Goal: Find specific page/section: Find specific page/section

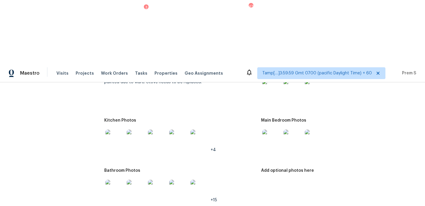
scroll to position [646, 0]
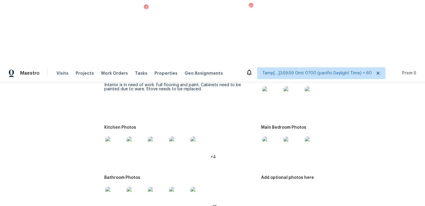
click at [272, 87] on img at bounding box center [271, 96] width 19 height 19
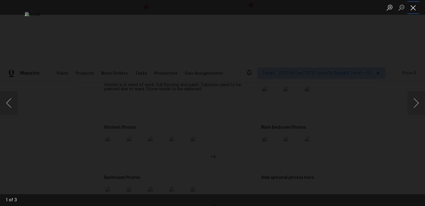
click at [416, 11] on button "Close lightbox" at bounding box center [413, 7] width 12 height 10
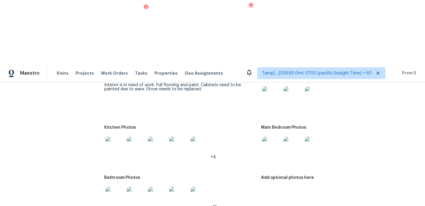
click at [114, 133] on div at bounding box center [114, 146] width 21 height 26
click at [113, 187] on img at bounding box center [114, 196] width 19 height 19
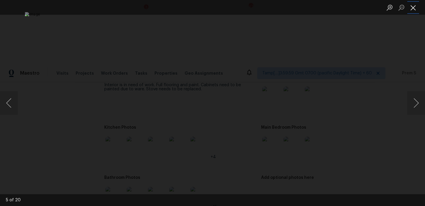
click at [411, 10] on button "Close lightbox" at bounding box center [413, 7] width 12 height 10
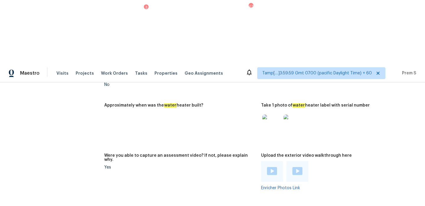
scroll to position [1141, 0]
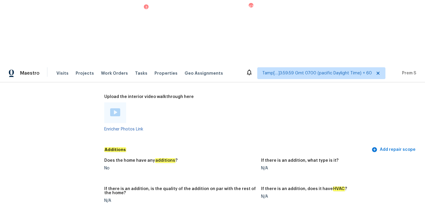
click at [115, 108] on img at bounding box center [115, 112] width 10 height 8
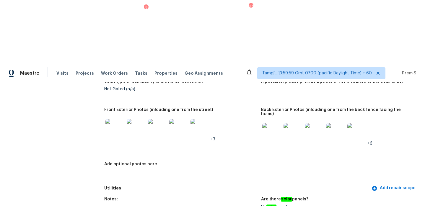
scroll to position [248, 0]
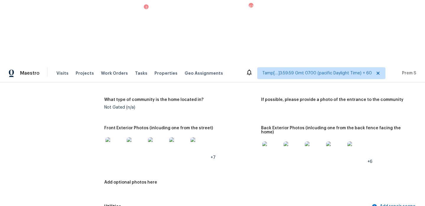
click at [137, 137] on img at bounding box center [136, 146] width 19 height 19
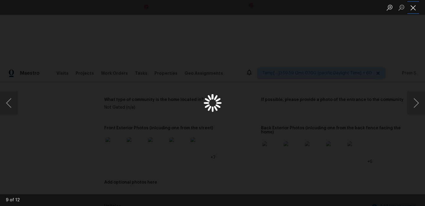
click at [415, 7] on button "Close lightbox" at bounding box center [413, 7] width 12 height 10
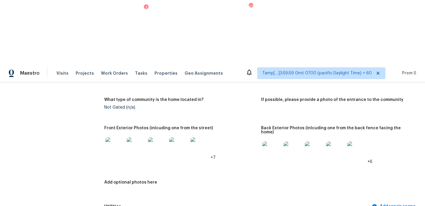
click at [313, 142] on img at bounding box center [314, 151] width 19 height 19
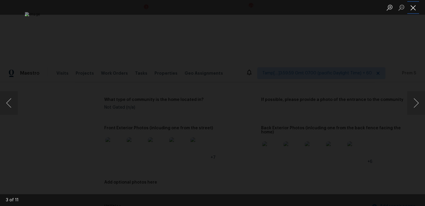
click at [413, 9] on button "Close lightbox" at bounding box center [413, 7] width 12 height 10
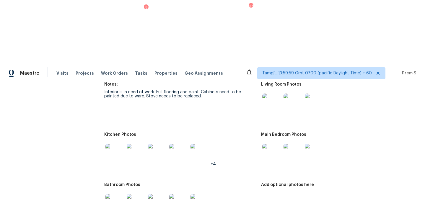
scroll to position [0, 0]
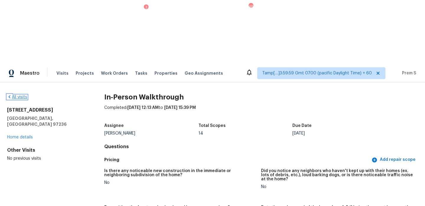
click at [16, 95] on link "All visits" at bounding box center [17, 97] width 20 height 4
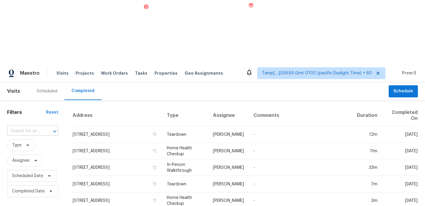
click at [30, 127] on input "text" at bounding box center [24, 131] width 35 height 9
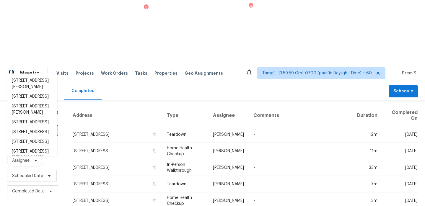
paste input "[STREET_ADDRESS]"
type input "[STREET_ADDRESS]"
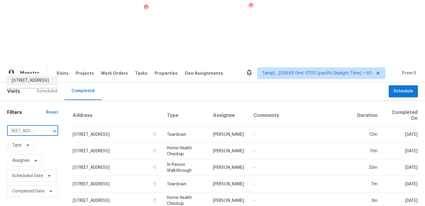
click at [35, 81] on li "[STREET_ADDRESS]" at bounding box center [32, 81] width 50 height 10
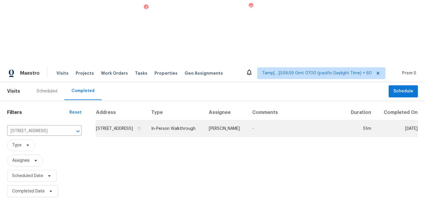
click at [97, 121] on td "[STREET_ADDRESS]" at bounding box center [121, 129] width 51 height 17
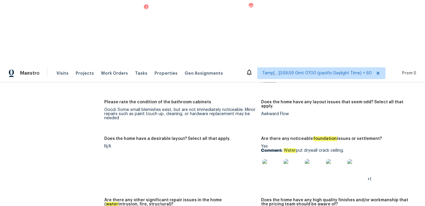
scroll to position [898, 0]
click at [273, 159] on img at bounding box center [271, 168] width 19 height 19
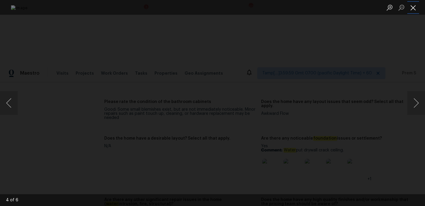
click at [413, 7] on button "Close lightbox" at bounding box center [413, 7] width 12 height 10
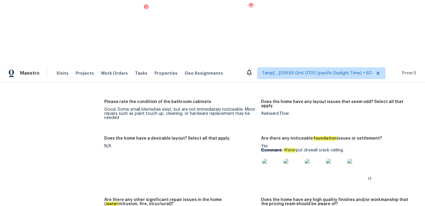
drag, startPoint x: 285, startPoint y: 80, endPoint x: 362, endPoint y: 80, distance: 77.7
click at [362, 148] on p "Comment: Water put drywall crack ceiling." at bounding box center [337, 150] width 152 height 4
copy p "Water put drywall crack ceiling."
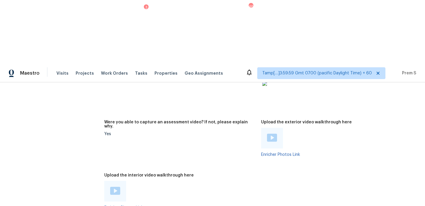
scroll to position [1098, 0]
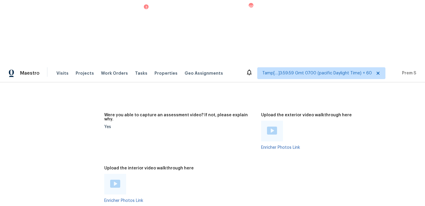
click at [114, 180] on img at bounding box center [115, 184] width 10 height 8
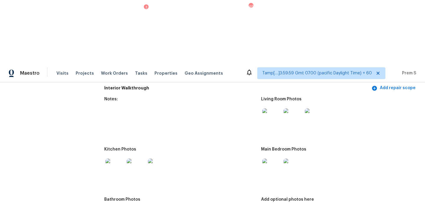
scroll to position [613, 0]
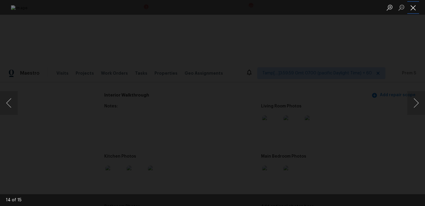
click at [416, 4] on button "Close lightbox" at bounding box center [413, 7] width 12 height 10
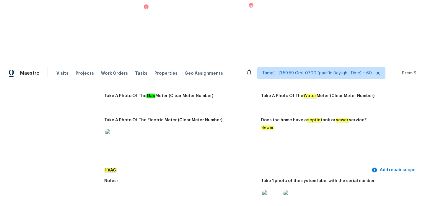
scroll to position [0, 0]
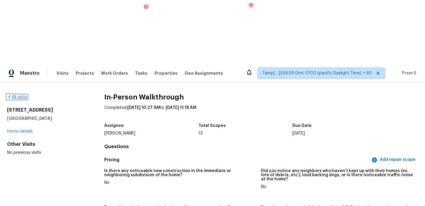
click at [17, 95] on link "All visits" at bounding box center [17, 97] width 20 height 4
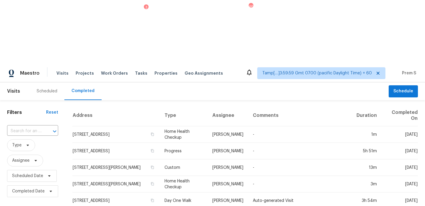
click at [32, 138] on span "Type" at bounding box center [32, 145] width 51 height 15
click at [37, 127] on input "text" at bounding box center [24, 131] width 35 height 9
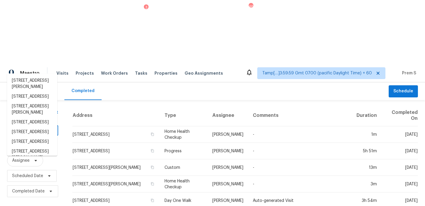
paste input "[STREET_ADDRESS][US_STATE]"
type input "[STREET_ADDRESS][US_STATE]"
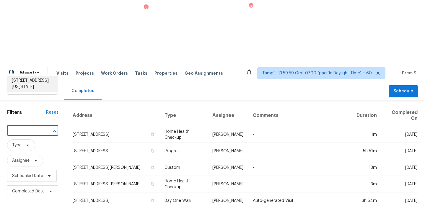
click at [38, 82] on li "[STREET_ADDRESS][US_STATE]" at bounding box center [32, 84] width 50 height 16
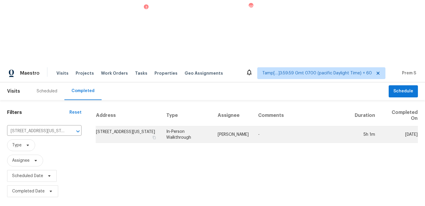
click at [118, 126] on td "[STREET_ADDRESS][US_STATE]" at bounding box center [129, 134] width 66 height 17
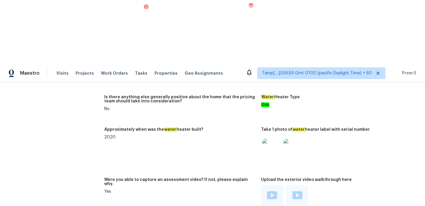
scroll to position [1290, 0]
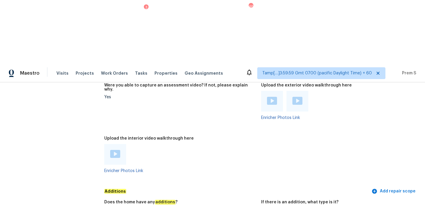
click at [115, 150] on img at bounding box center [115, 154] width 10 height 8
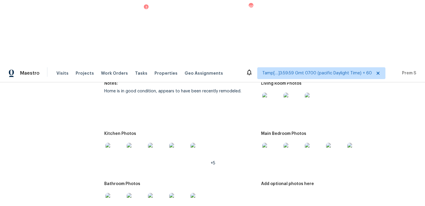
scroll to position [822, 0]
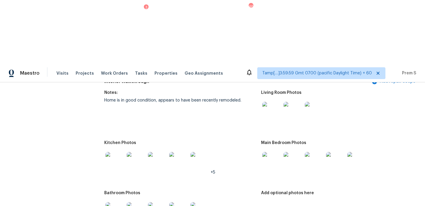
click at [272, 152] on img at bounding box center [271, 161] width 19 height 19
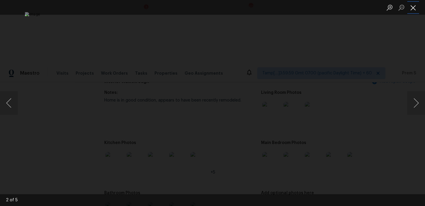
click at [413, 4] on button "Close lightbox" at bounding box center [413, 7] width 12 height 10
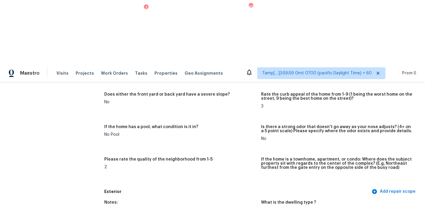
scroll to position [0, 0]
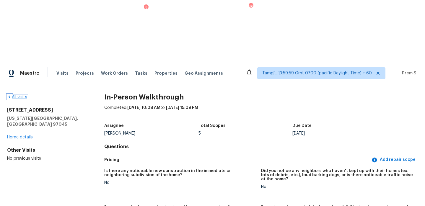
click at [17, 95] on link "All visits" at bounding box center [17, 97] width 20 height 4
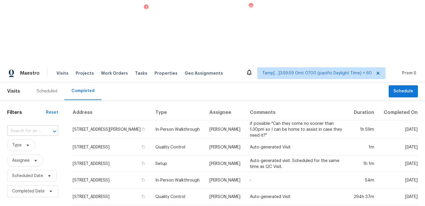
click at [32, 127] on input "text" at bounding box center [24, 131] width 35 height 9
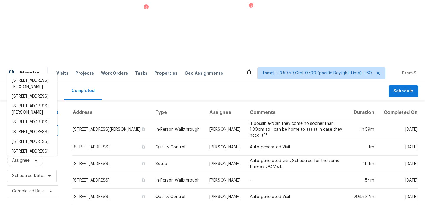
paste input "[STREET_ADDRESS][PERSON_NAME]"
type input "[STREET_ADDRESS][PERSON_NAME]"
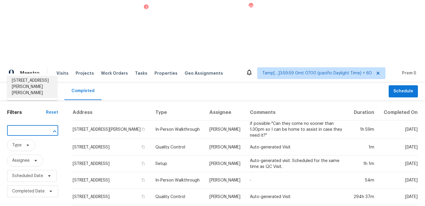
click at [35, 87] on li "[STREET_ADDRESS][PERSON_NAME][PERSON_NAME]" at bounding box center [32, 87] width 50 height 22
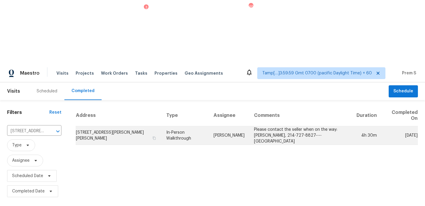
click at [117, 126] on td "[STREET_ADDRESS][PERSON_NAME][PERSON_NAME]" at bounding box center [119, 135] width 86 height 19
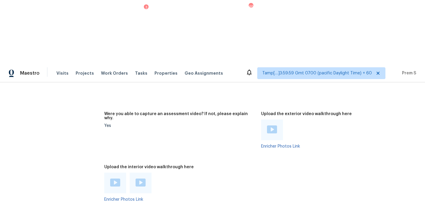
scroll to position [1325, 0]
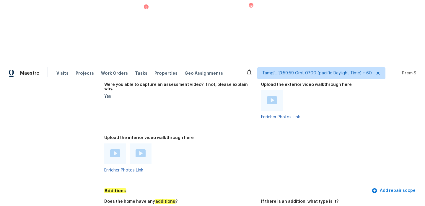
click at [117, 149] on div at bounding box center [115, 153] width 10 height 9
click at [140, 149] on img at bounding box center [141, 153] width 10 height 8
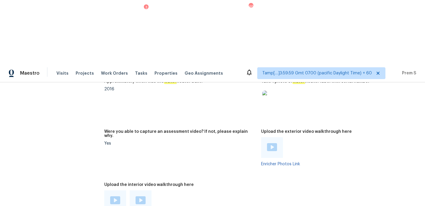
scroll to position [1302, 0]
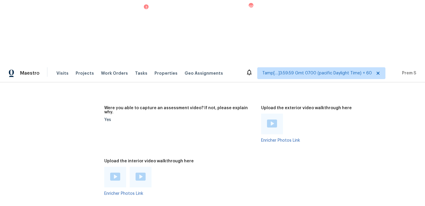
click at [277, 120] on img at bounding box center [272, 124] width 10 height 8
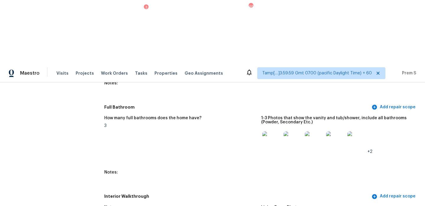
scroll to position [801, 0]
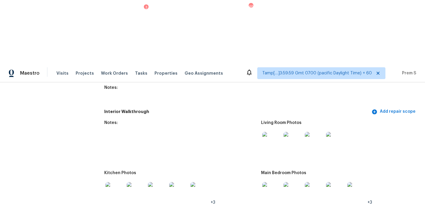
click at [270, 182] on img at bounding box center [271, 191] width 19 height 19
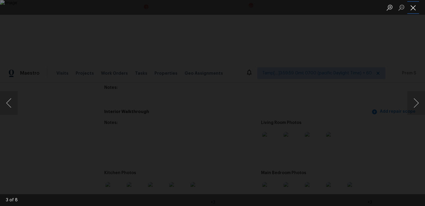
click at [415, 7] on button "Close lightbox" at bounding box center [413, 7] width 12 height 10
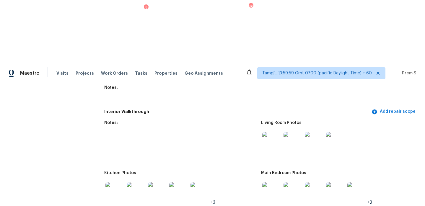
click at [119, 182] on img at bounding box center [114, 191] width 19 height 19
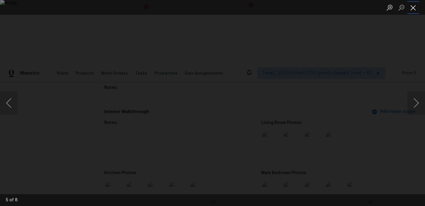
click at [416, 10] on button "Close lightbox" at bounding box center [413, 7] width 12 height 10
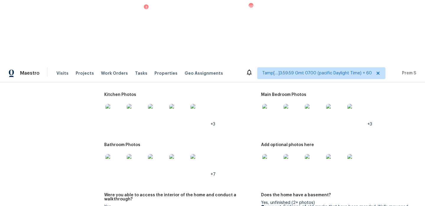
scroll to position [906, 0]
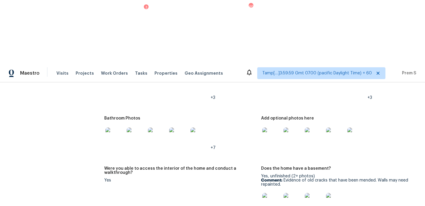
click at [276, 128] on img at bounding box center [271, 137] width 19 height 19
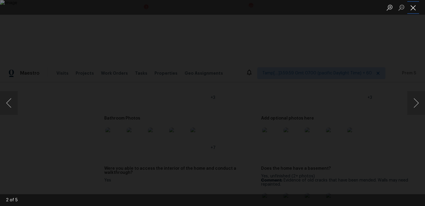
click at [413, 8] on button "Close lightbox" at bounding box center [413, 7] width 12 height 10
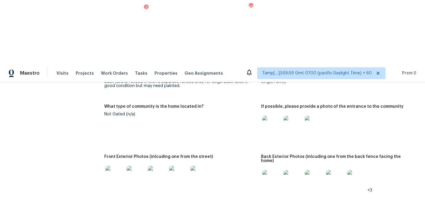
scroll to position [250, 0]
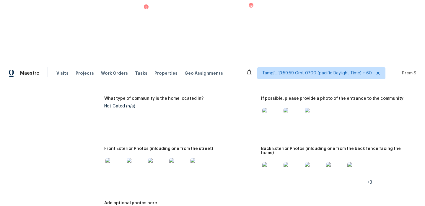
click at [118, 158] on img at bounding box center [114, 167] width 19 height 19
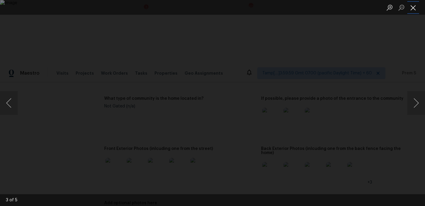
click at [414, 8] on button "Close lightbox" at bounding box center [413, 7] width 12 height 10
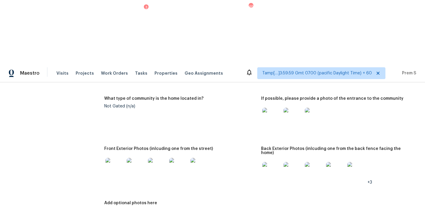
click at [270, 162] on img at bounding box center [271, 171] width 19 height 19
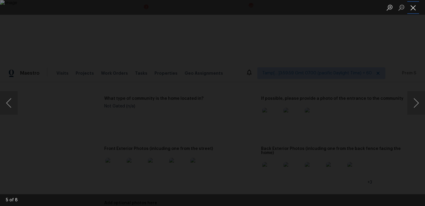
click at [414, 7] on button "Close lightbox" at bounding box center [413, 7] width 12 height 10
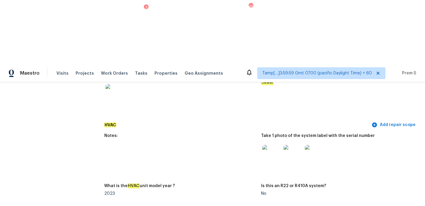
scroll to position [518, 0]
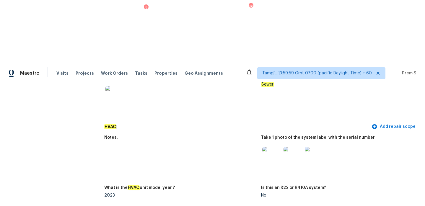
click at [276, 147] on img at bounding box center [271, 156] width 19 height 19
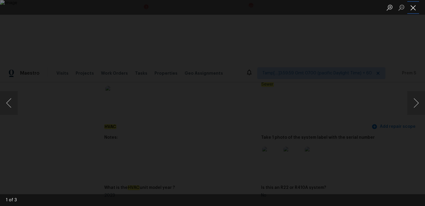
click at [416, 12] on button "Close lightbox" at bounding box center [413, 7] width 12 height 10
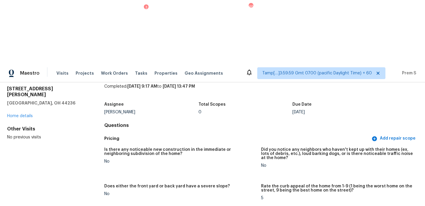
scroll to position [0, 0]
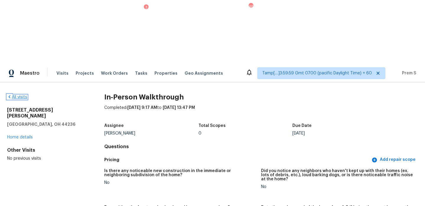
click at [20, 95] on link "All visits" at bounding box center [17, 97] width 20 height 4
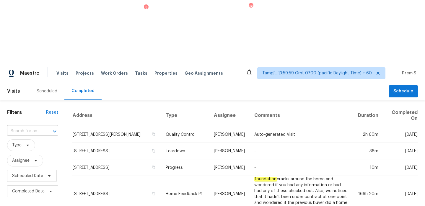
click at [36, 127] on input "text" at bounding box center [24, 131] width 35 height 9
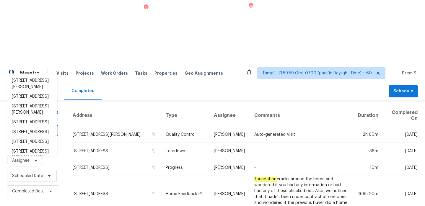
paste input "[STREET_ADDRESS]"
type input "[STREET_ADDRESS]"
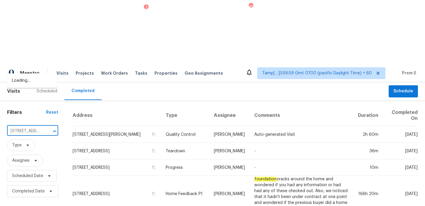
scroll to position [0, 51]
click at [25, 83] on li "[STREET_ADDRESS]" at bounding box center [32, 81] width 50 height 10
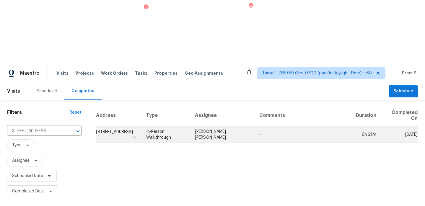
click at [118, 126] on td "[STREET_ADDRESS]" at bounding box center [119, 134] width 46 height 17
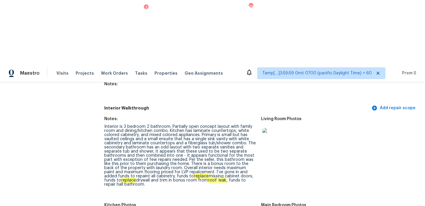
scroll to position [160, 0]
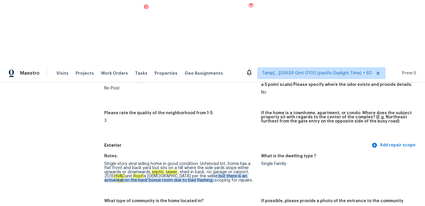
drag, startPoint x: 209, startPoint y: 113, endPoint x: 191, endPoint y: 115, distance: 17.2
click at [191, 162] on div "Single story vinyl siding home in good condition. Unfenced lot, home has a flat…" at bounding box center [180, 172] width 152 height 21
copy div "there is an active leak on the back bonus room due to bad flashing,"
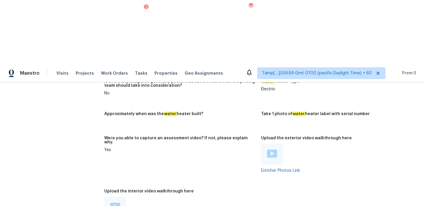
scroll to position [1166, 0]
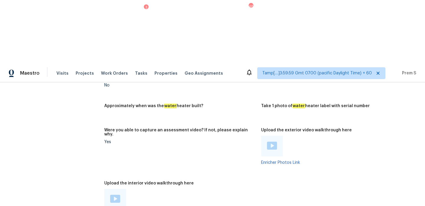
click at [114, 195] on img at bounding box center [115, 199] width 10 height 8
click at [116, 195] on img at bounding box center [115, 199] width 10 height 8
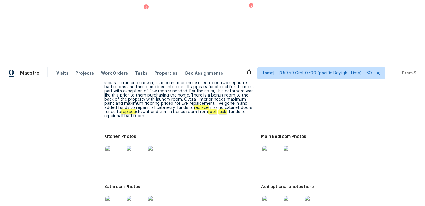
scroll to position [778, 0]
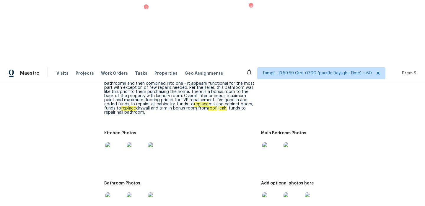
click at [273, 193] on img at bounding box center [271, 202] width 19 height 19
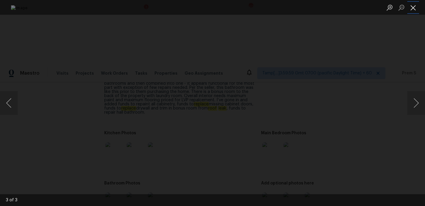
click at [413, 6] on button "Close lightbox" at bounding box center [413, 7] width 12 height 10
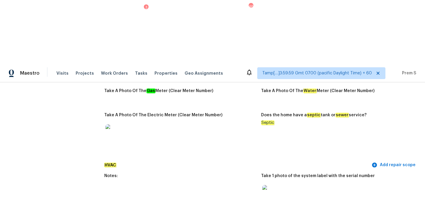
scroll to position [0, 0]
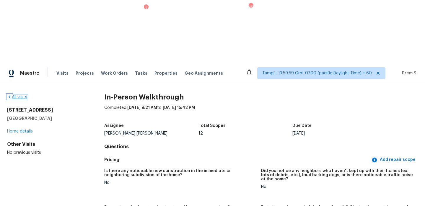
click at [20, 95] on link "All visits" at bounding box center [17, 97] width 20 height 4
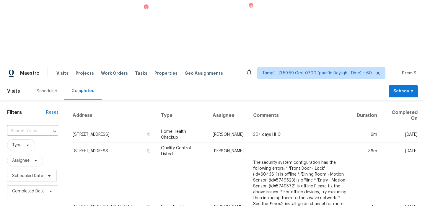
click at [41, 127] on div "​" at bounding box center [32, 131] width 51 height 9
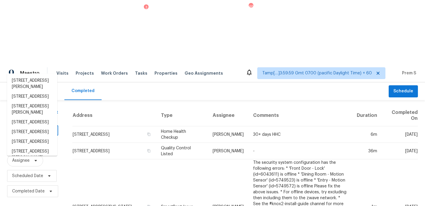
paste input "[STREET_ADDRESS]"
type input "[STREET_ADDRESS]"
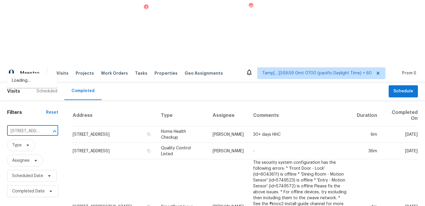
scroll to position [0, 48]
click at [41, 79] on li "[STREET_ADDRESS]" at bounding box center [32, 81] width 50 height 10
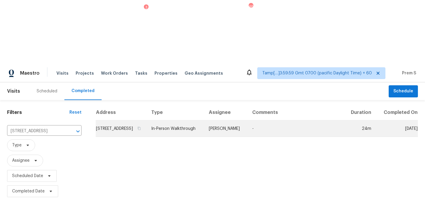
click at [100, 121] on td "[STREET_ADDRESS]" at bounding box center [121, 129] width 51 height 17
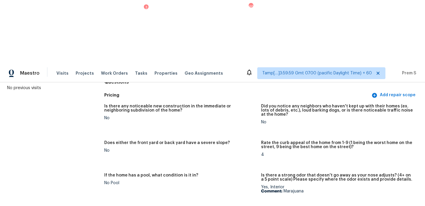
scroll to position [75, 0]
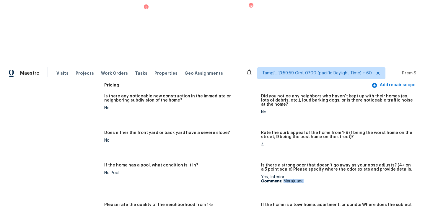
drag, startPoint x: 285, startPoint y: 118, endPoint x: 315, endPoint y: 119, distance: 30.4
click at [315, 179] on p "Comment: Marajuana" at bounding box center [337, 181] width 152 height 4
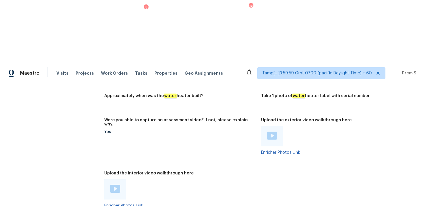
scroll to position [1038, 0]
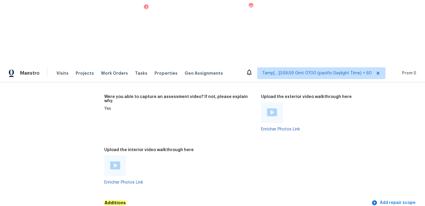
click at [114, 162] on img at bounding box center [115, 166] width 10 height 8
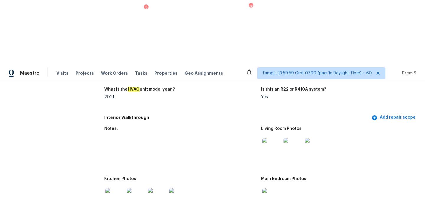
scroll to position [572, 0]
click at [276, 138] on img at bounding box center [271, 147] width 19 height 19
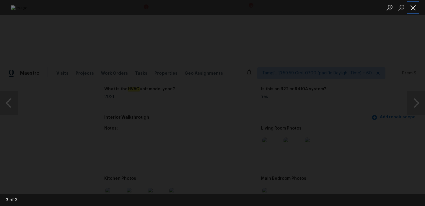
click at [417, 6] on button "Close lightbox" at bounding box center [413, 7] width 12 height 10
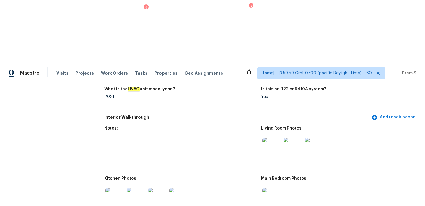
click at [269, 188] on img at bounding box center [271, 197] width 19 height 19
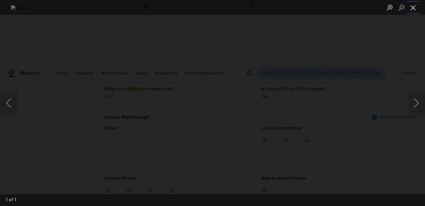
click at [414, 7] on button "Close lightbox" at bounding box center [413, 7] width 12 height 10
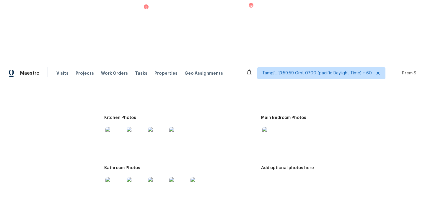
scroll to position [649, 0]
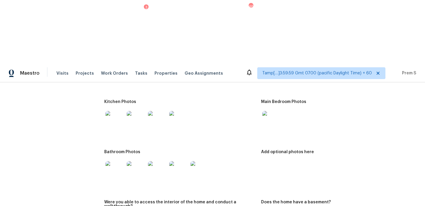
click at [117, 161] on img at bounding box center [114, 170] width 19 height 19
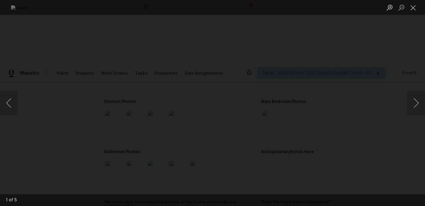
click at [135, 110] on img "Lightbox" at bounding box center [212, 103] width 403 height 196
click at [412, 6] on button "Close lightbox" at bounding box center [413, 7] width 12 height 10
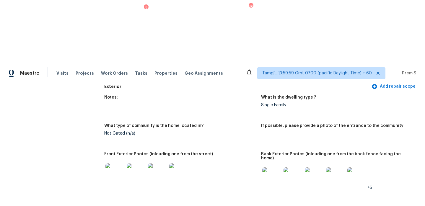
scroll to position [0, 0]
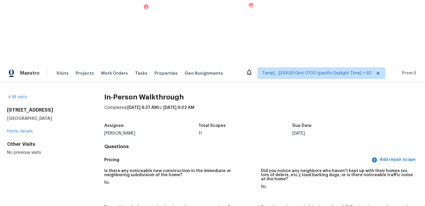
click at [23, 94] on div "All visits" at bounding box center [46, 97] width 78 height 6
click at [23, 95] on link "All visits" at bounding box center [17, 97] width 20 height 4
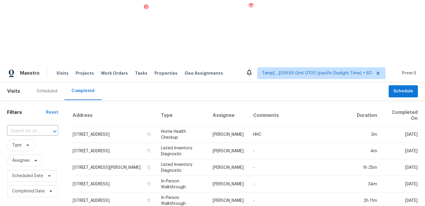
click at [39, 127] on input "text" at bounding box center [24, 131] width 35 height 9
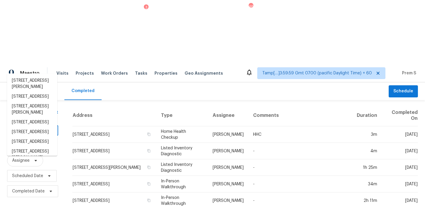
paste input "[STREET_ADDRESS][PERSON_NAME][US_STATE]"
type input "[STREET_ADDRESS][PERSON_NAME][US_STATE]"
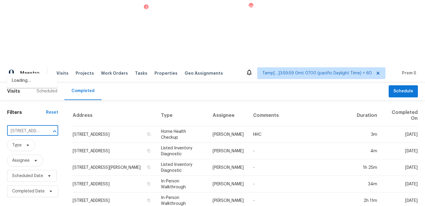
scroll to position [0, 57]
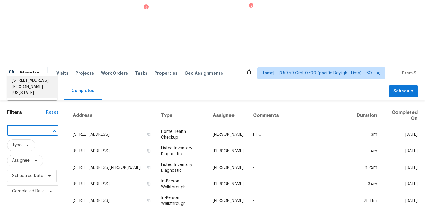
click at [34, 80] on li "[STREET_ADDRESS][PERSON_NAME][US_STATE]" at bounding box center [32, 87] width 50 height 22
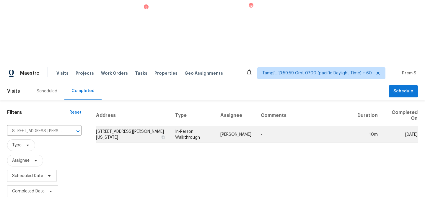
click at [144, 126] on td "[STREET_ADDRESS][PERSON_NAME][US_STATE]" at bounding box center [133, 134] width 75 height 17
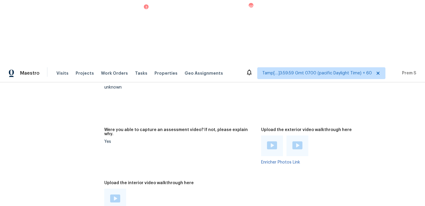
scroll to position [1079, 0]
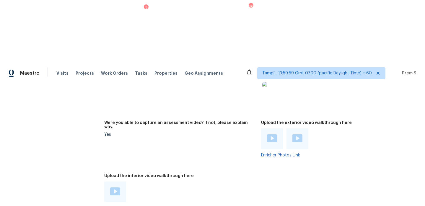
click at [116, 188] on img at bounding box center [115, 192] width 10 height 8
click at [274, 134] on img at bounding box center [272, 138] width 10 height 8
click at [296, 134] on img at bounding box center [297, 138] width 10 height 8
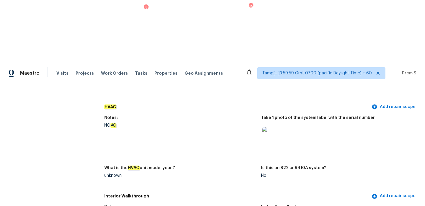
scroll to position [608, 0]
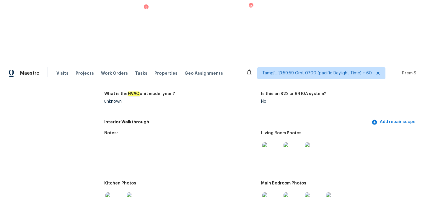
click at [273, 142] on img at bounding box center [271, 151] width 19 height 19
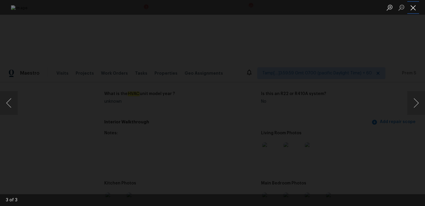
click at [413, 6] on button "Close lightbox" at bounding box center [413, 7] width 12 height 10
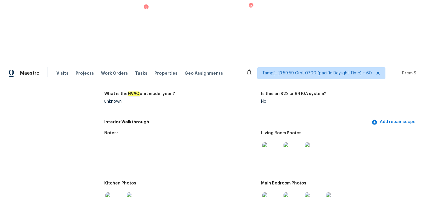
click at [270, 193] on img at bounding box center [271, 202] width 19 height 19
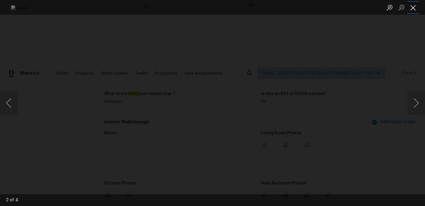
click at [415, 9] on button "Close lightbox" at bounding box center [413, 7] width 12 height 10
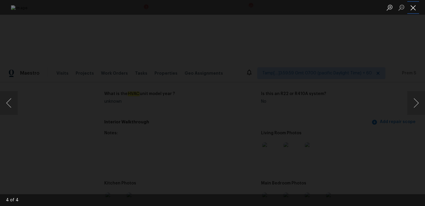
click at [417, 7] on button "Close lightbox" at bounding box center [413, 7] width 12 height 10
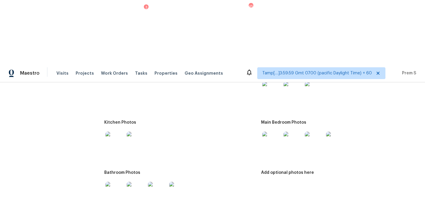
scroll to position [684, 0]
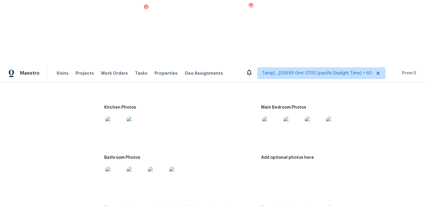
click at [117, 117] on img at bounding box center [114, 126] width 19 height 19
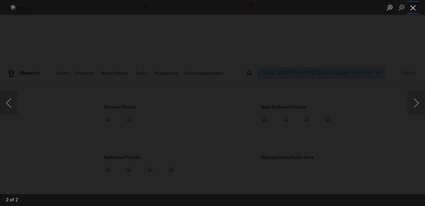
click at [414, 10] on button "Close lightbox" at bounding box center [413, 7] width 12 height 10
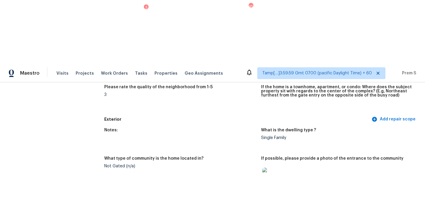
scroll to position [214, 0]
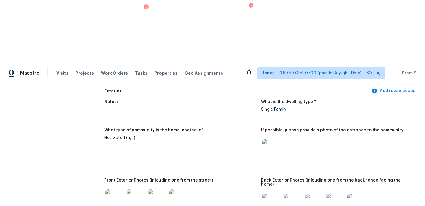
click at [114, 190] on img at bounding box center [114, 199] width 19 height 19
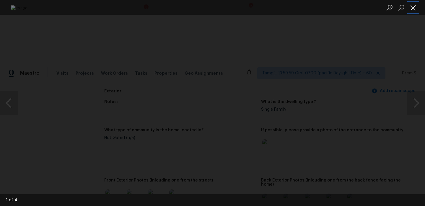
click at [414, 9] on button "Close lightbox" at bounding box center [413, 7] width 12 height 10
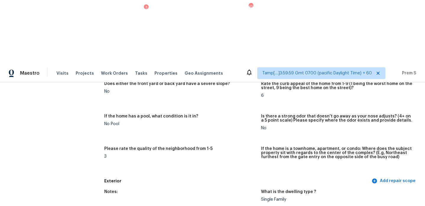
scroll to position [0, 0]
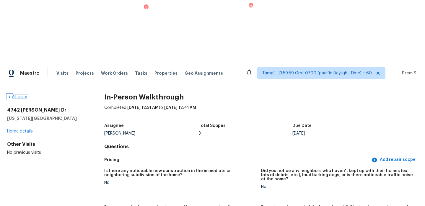
click at [12, 95] on link "All visits" at bounding box center [17, 97] width 20 height 4
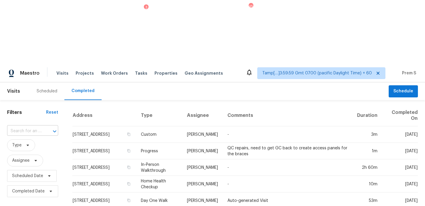
click at [40, 127] on input "text" at bounding box center [24, 131] width 35 height 9
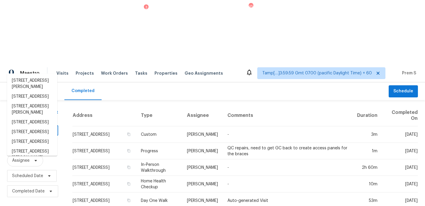
paste input "[STREET_ADDRESS]"
type input "[STREET_ADDRESS]"
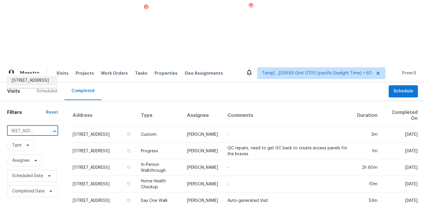
click at [34, 86] on li "[STREET_ADDRESS]" at bounding box center [32, 81] width 50 height 10
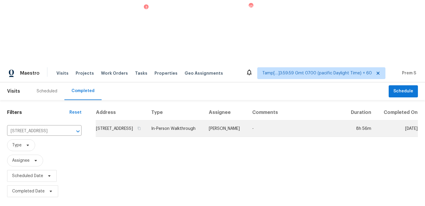
click at [139, 121] on td "[STREET_ADDRESS]" at bounding box center [121, 129] width 51 height 17
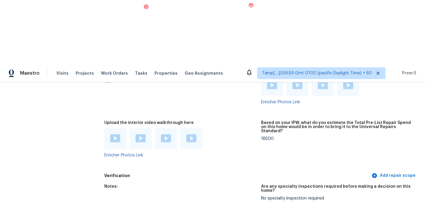
scroll to position [1114, 0]
click at [114, 134] on img at bounding box center [115, 138] width 10 height 8
click at [141, 134] on img at bounding box center [141, 138] width 10 height 8
click at [167, 134] on img at bounding box center [166, 138] width 10 height 8
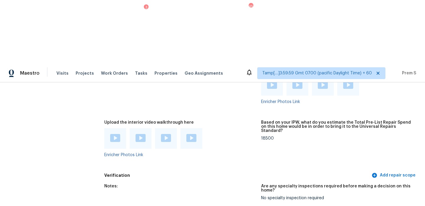
click at [191, 134] on img at bounding box center [191, 138] width 10 height 8
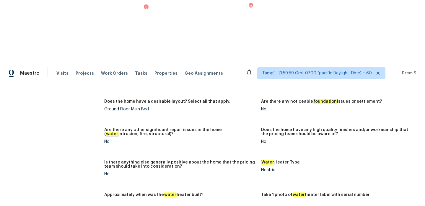
scroll to position [1034, 0]
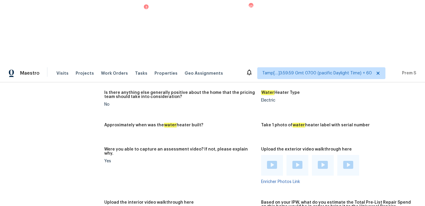
click at [266, 201] on div "Based on your IPW, what do you estimate the Total Pre-List Repair Spend on this…" at bounding box center [337, 209] width 152 height 16
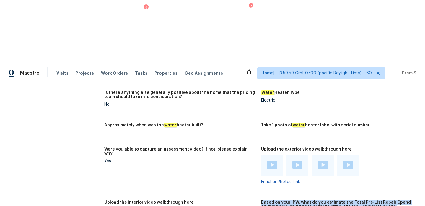
click at [266, 201] on div "Based on your IPW, what do you estimate the Total Pre-List Repair Spend on this…" at bounding box center [337, 209] width 152 height 16
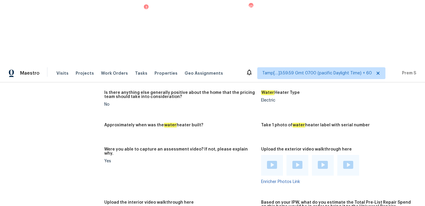
copy div "18500"
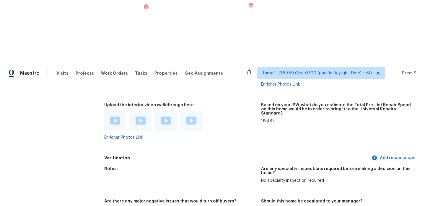
scroll to position [1123, 0]
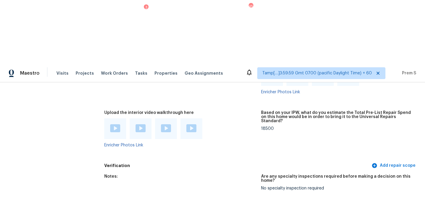
click at [269, 127] on div "18500" at bounding box center [337, 129] width 152 height 4
copy div "18500"
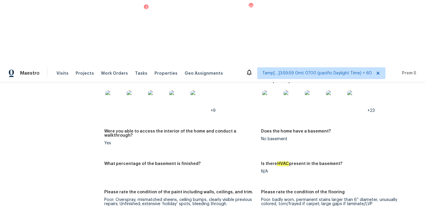
scroll to position [0, 0]
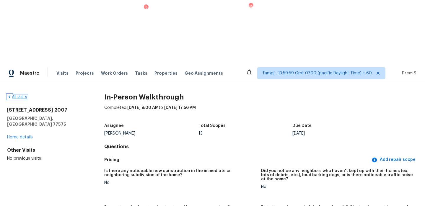
click at [20, 95] on link "All visits" at bounding box center [17, 97] width 20 height 4
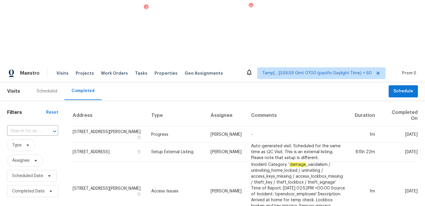
click at [34, 127] on input "text" at bounding box center [24, 131] width 35 height 9
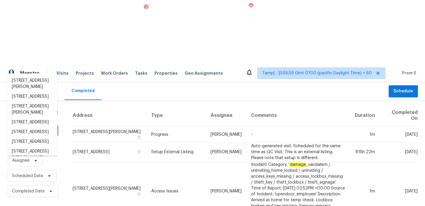
click at [34, 127] on input "text" at bounding box center [24, 131] width 35 height 9
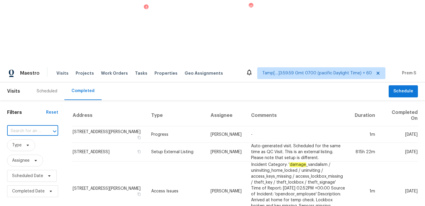
paste input "[STREET_ADDRESS][PERSON_NAME]"
type input "[STREET_ADDRESS][PERSON_NAME]"
click at [35, 79] on li "[STREET_ADDRESS][PERSON_NAME]" at bounding box center [32, 84] width 50 height 16
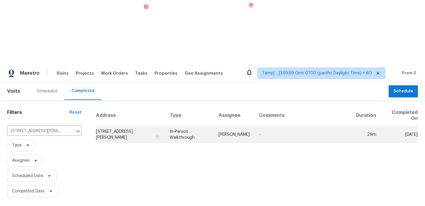
click at [120, 126] on td "[STREET_ADDRESS][PERSON_NAME]" at bounding box center [130, 134] width 69 height 17
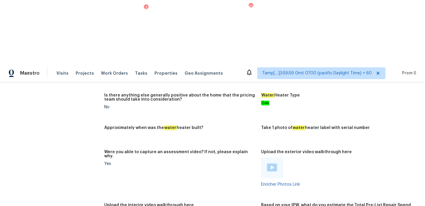
scroll to position [1023, 0]
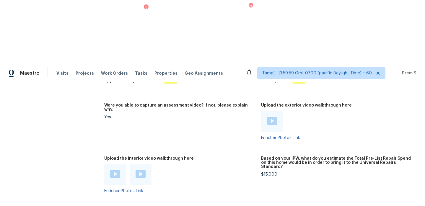
click at [117, 170] on img at bounding box center [115, 174] width 10 height 8
click at [141, 170] on img at bounding box center [141, 174] width 10 height 8
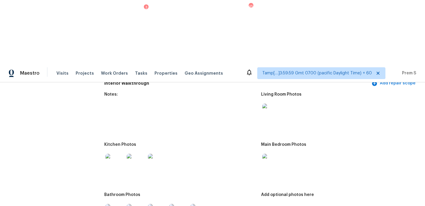
scroll to position [615, 0]
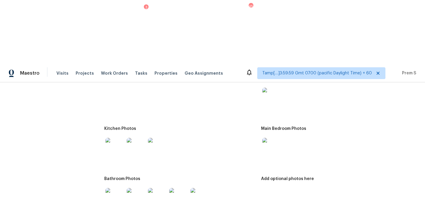
click at [269, 88] on img at bounding box center [271, 97] width 19 height 19
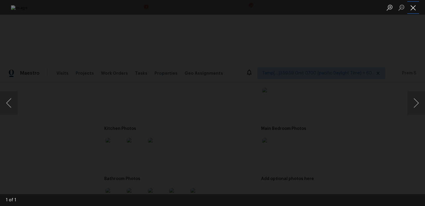
click at [413, 5] on button "Close lightbox" at bounding box center [413, 7] width 12 height 10
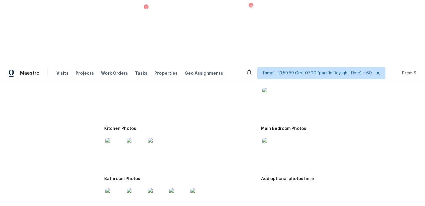
click at [272, 138] on img at bounding box center [271, 147] width 19 height 19
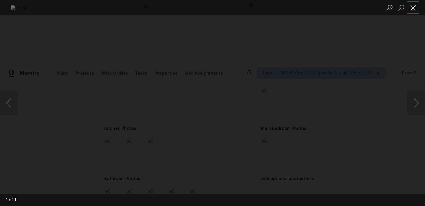
click at [412, 9] on button "Close lightbox" at bounding box center [413, 7] width 12 height 10
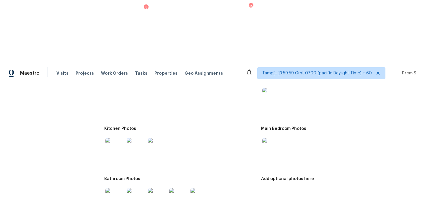
click at [109, 138] on img at bounding box center [114, 147] width 19 height 19
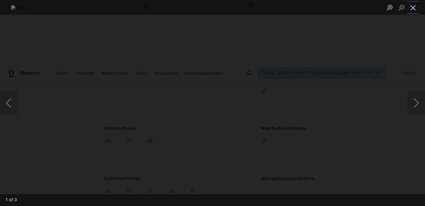
click at [411, 11] on button "Close lightbox" at bounding box center [413, 7] width 12 height 10
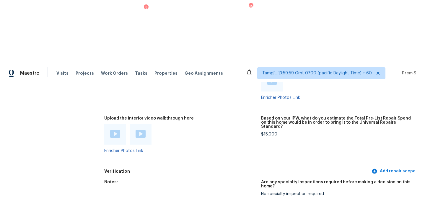
scroll to position [1064, 0]
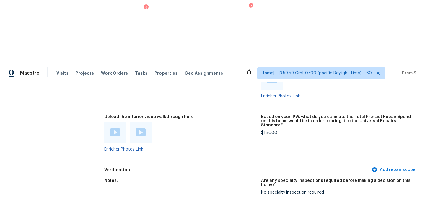
click at [268, 131] on div "$15,000" at bounding box center [337, 133] width 152 height 4
copy div "$15,000"
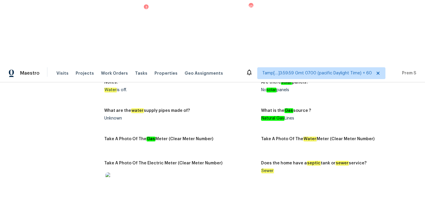
scroll to position [0, 0]
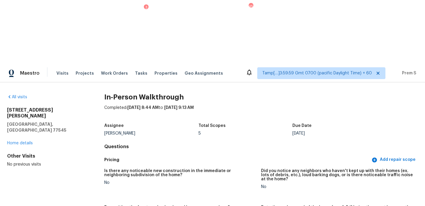
click at [20, 94] on div "All visits" at bounding box center [46, 97] width 78 height 6
click at [20, 95] on link "All visits" at bounding box center [17, 97] width 20 height 4
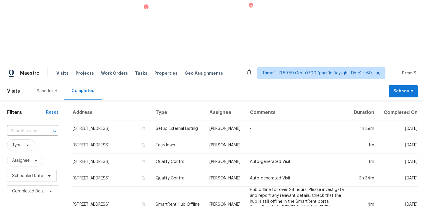
click at [28, 127] on input "text" at bounding box center [24, 131] width 35 height 9
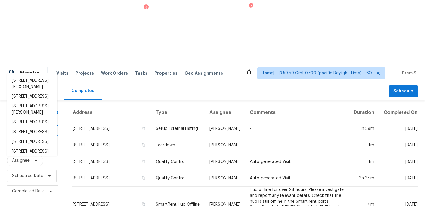
paste input "[STREET_ADDRESS][PERSON_NAME]"
type input "[STREET_ADDRESS][PERSON_NAME]"
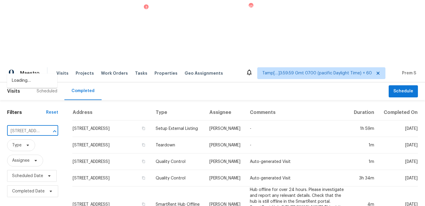
scroll to position [0, 40]
click at [38, 82] on li "[STREET_ADDRESS]" at bounding box center [32, 81] width 50 height 10
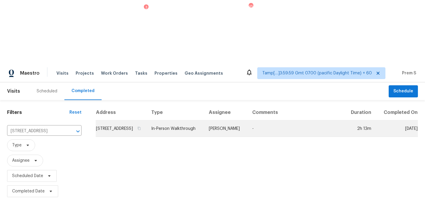
click at [110, 121] on td "[STREET_ADDRESS]" at bounding box center [121, 129] width 51 height 17
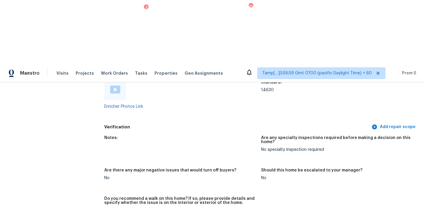
scroll to position [1190, 0]
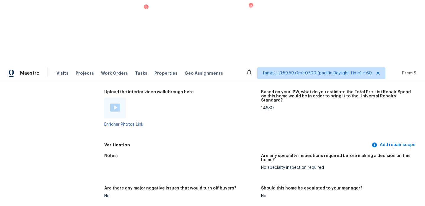
click at [115, 104] on img at bounding box center [115, 108] width 10 height 8
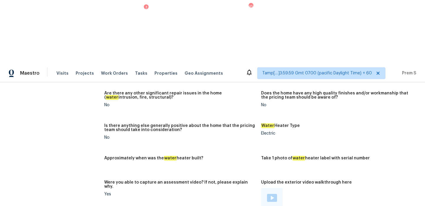
scroll to position [1094, 0]
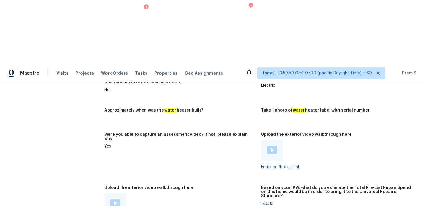
click at [272, 202] on div "14630" at bounding box center [337, 204] width 152 height 4
click at [266, 202] on div "14630" at bounding box center [337, 204] width 152 height 4
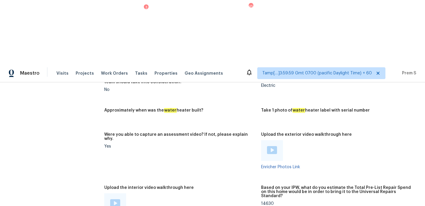
click at [266, 202] on div "14630" at bounding box center [337, 204] width 152 height 4
copy div "14630"
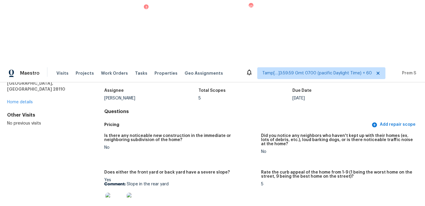
scroll to position [0, 0]
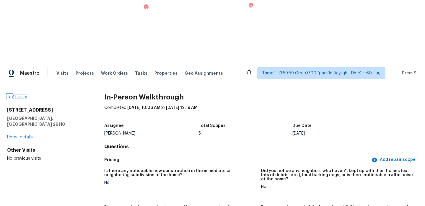
click at [20, 95] on link "All visits" at bounding box center [17, 97] width 20 height 4
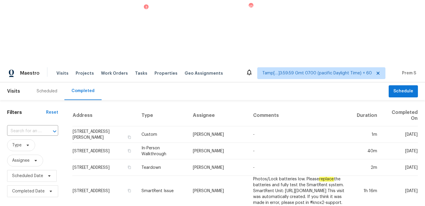
click at [40, 127] on input "text" at bounding box center [24, 131] width 35 height 9
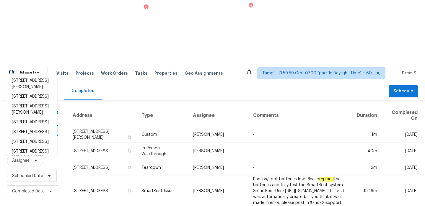
paste input "[STREET_ADDRESS]"
type input "[STREET_ADDRESS]"
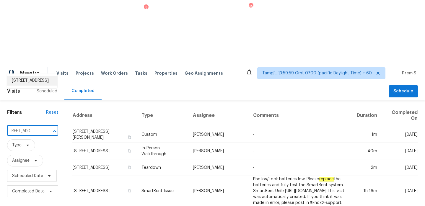
click at [40, 79] on li "[STREET_ADDRESS]" at bounding box center [32, 81] width 50 height 10
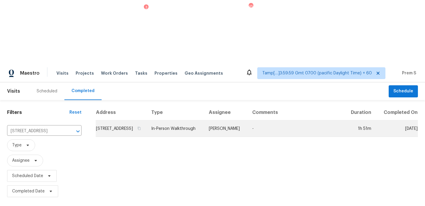
click at [112, 121] on td "[STREET_ADDRESS]" at bounding box center [121, 129] width 51 height 17
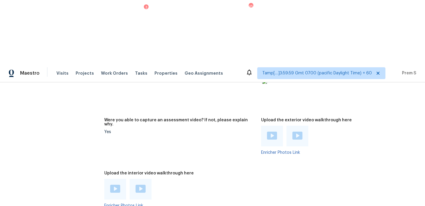
scroll to position [1165, 0]
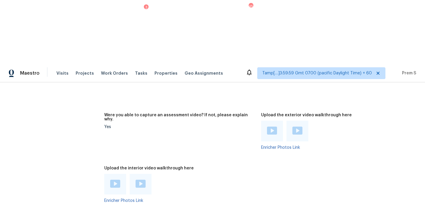
click at [115, 180] on img at bounding box center [115, 184] width 10 height 8
click at [140, 180] on div at bounding box center [141, 184] width 10 height 9
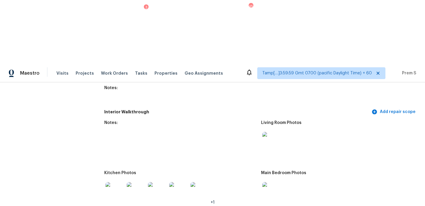
scroll to position [708, 0]
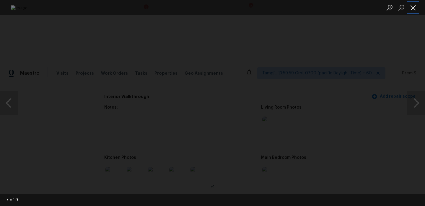
click at [414, 8] on button "Close lightbox" at bounding box center [413, 7] width 12 height 10
